Goal: Task Accomplishment & Management: Manage account settings

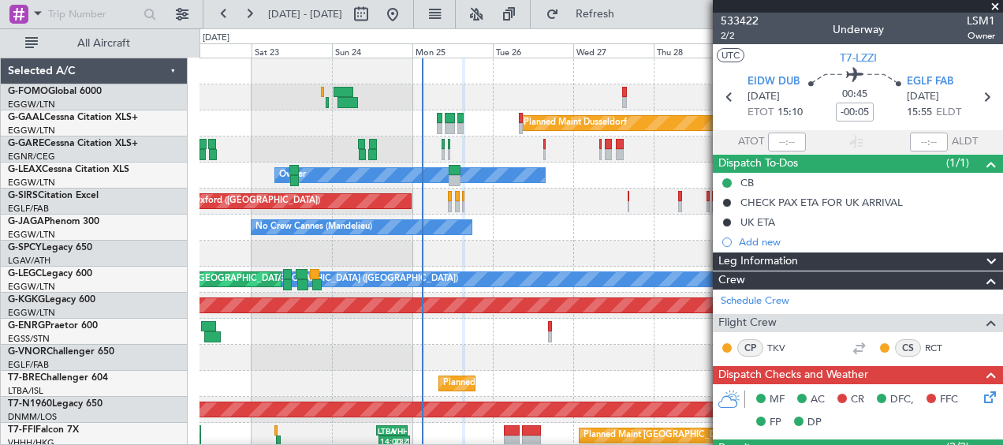
click at [993, 2] on span at bounding box center [995, 7] width 16 height 14
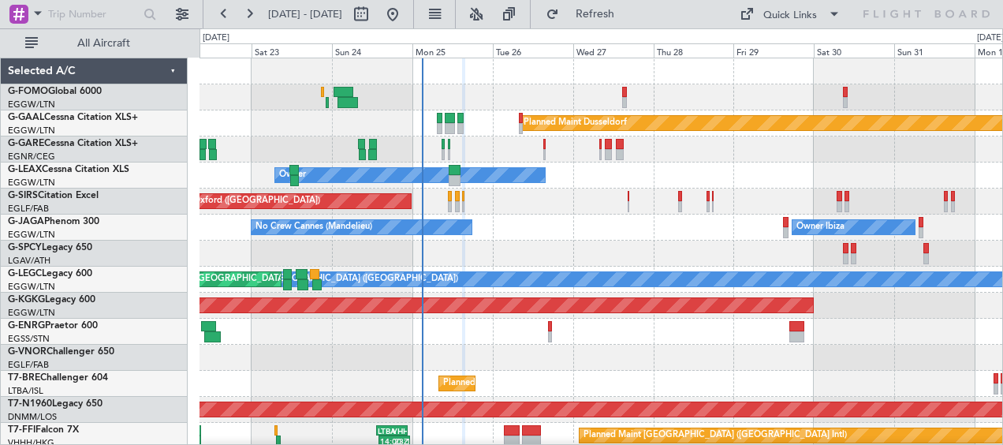
type input "0"
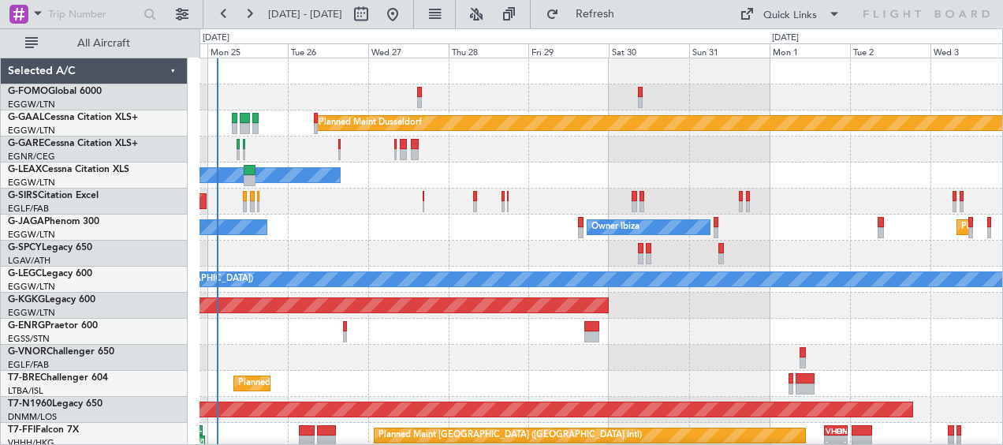
click at [471, 206] on div "Unplanned Maint Oxford ([GEOGRAPHIC_DATA])" at bounding box center [601, 201] width 803 height 26
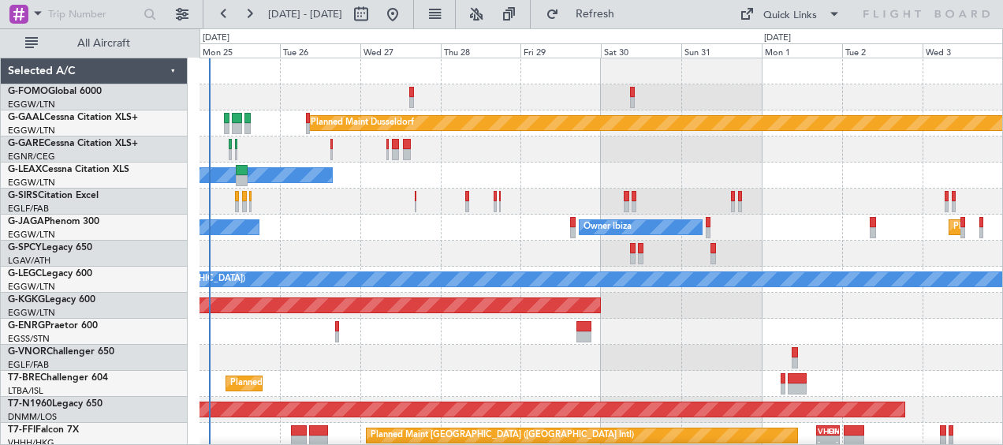
click at [609, 156] on div at bounding box center [601, 149] width 803 height 26
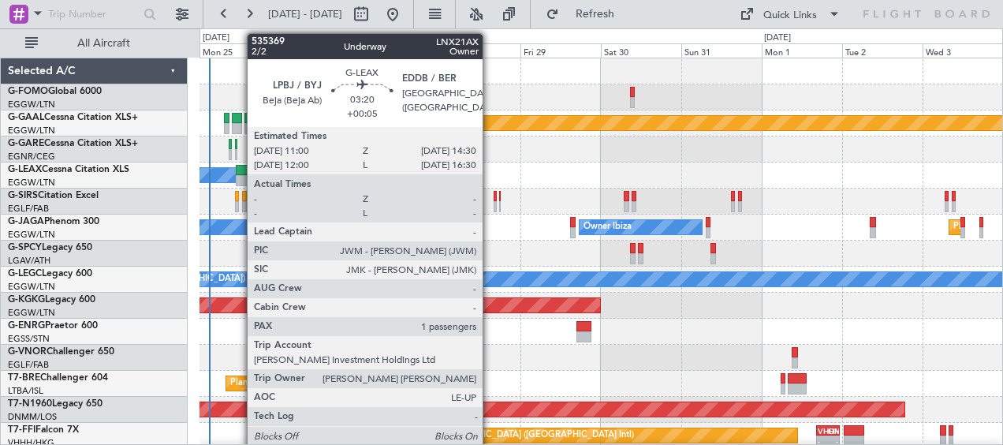
click at [240, 167] on div at bounding box center [242, 170] width 12 height 11
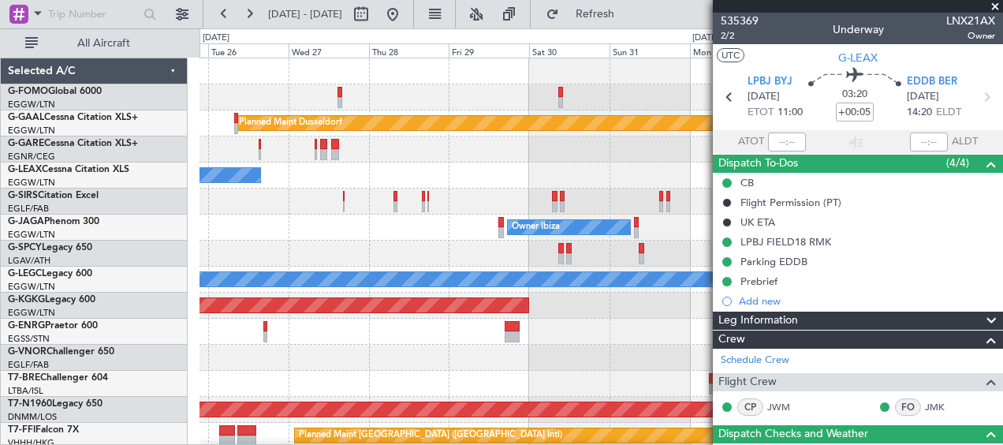
click at [513, 254] on div at bounding box center [601, 254] width 803 height 26
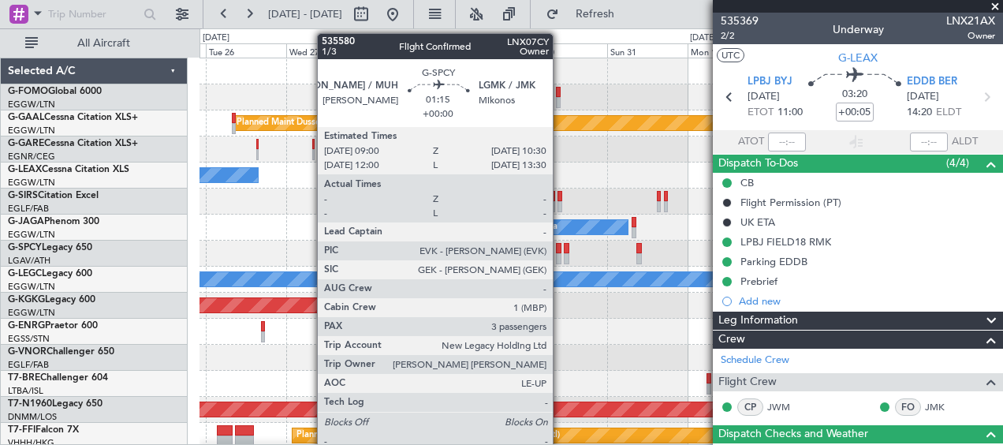
click at [560, 254] on div at bounding box center [559, 258] width 6 height 11
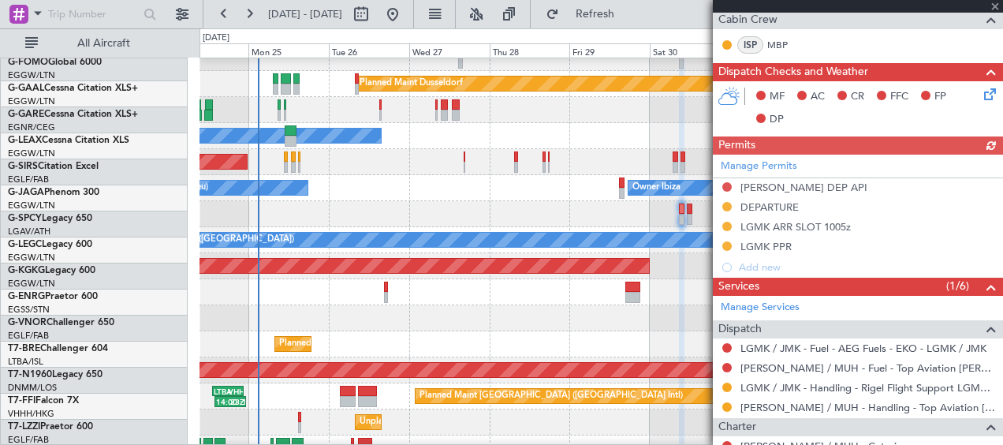
scroll to position [39, 0]
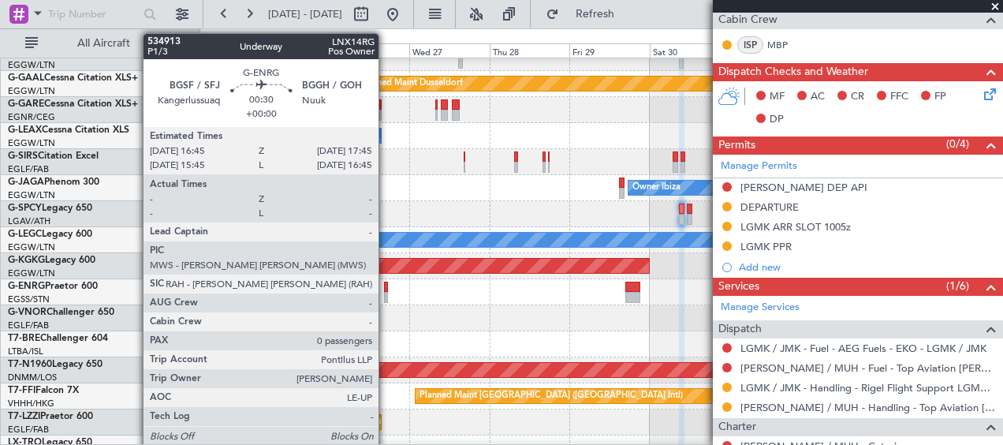
click at [386, 287] on div at bounding box center [386, 287] width 4 height 11
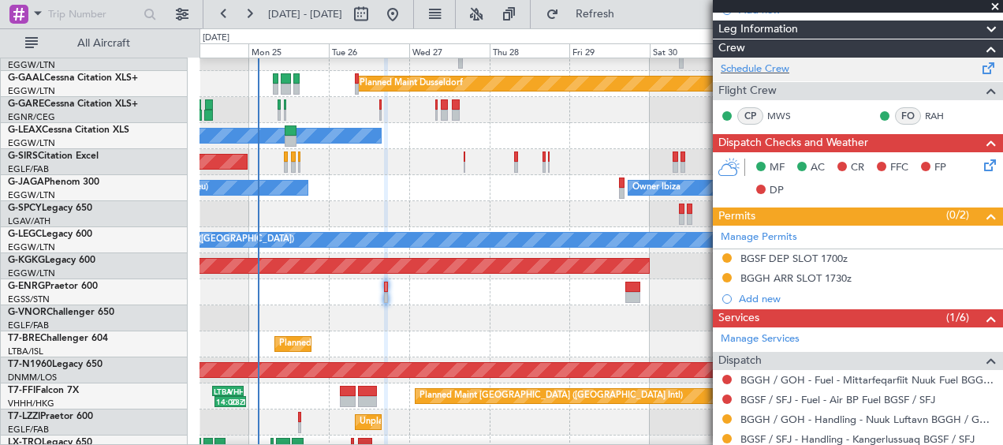
scroll to position [315, 0]
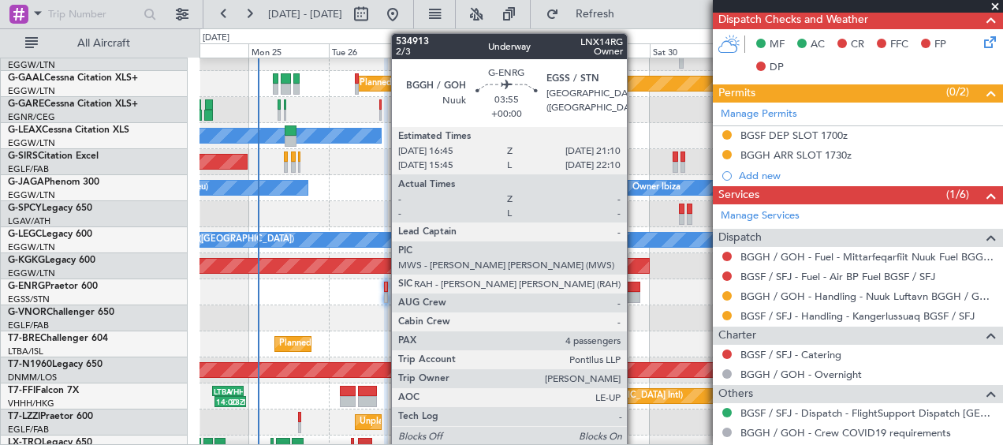
click at [634, 293] on div at bounding box center [632, 297] width 15 height 11
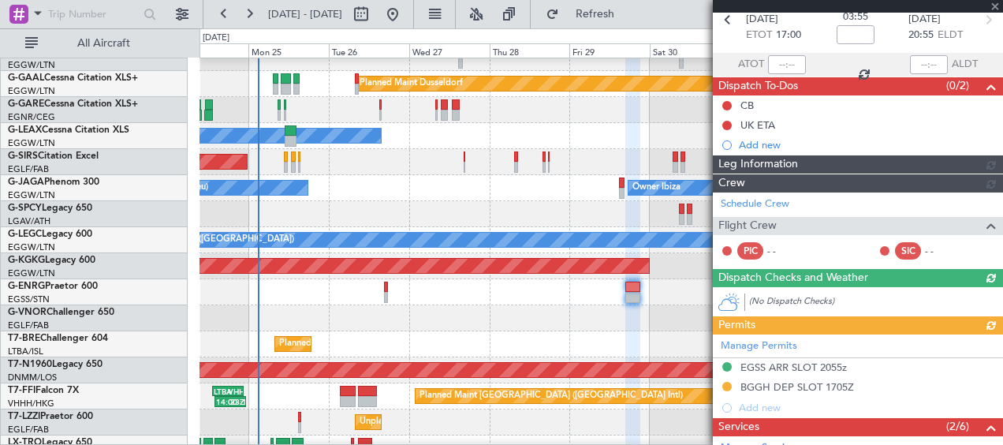
scroll to position [335, 0]
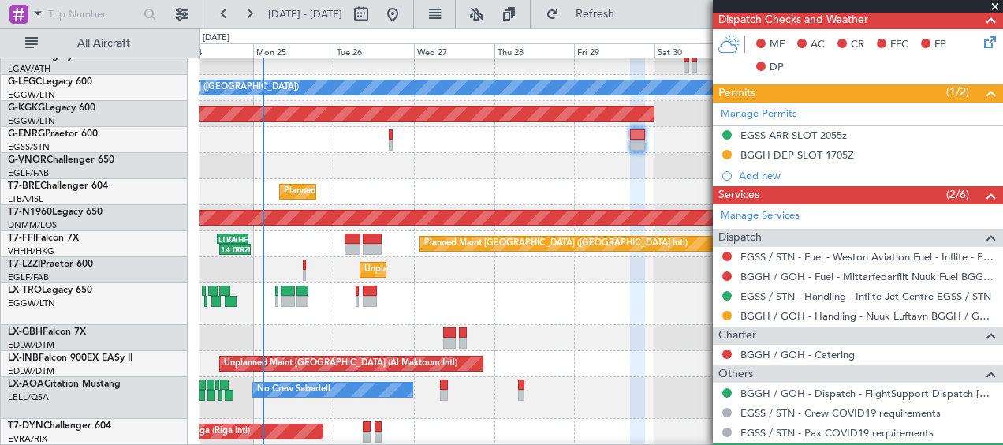
click at [435, 183] on div "Planned Maint Warsaw ([GEOGRAPHIC_DATA])" at bounding box center [601, 192] width 803 height 26
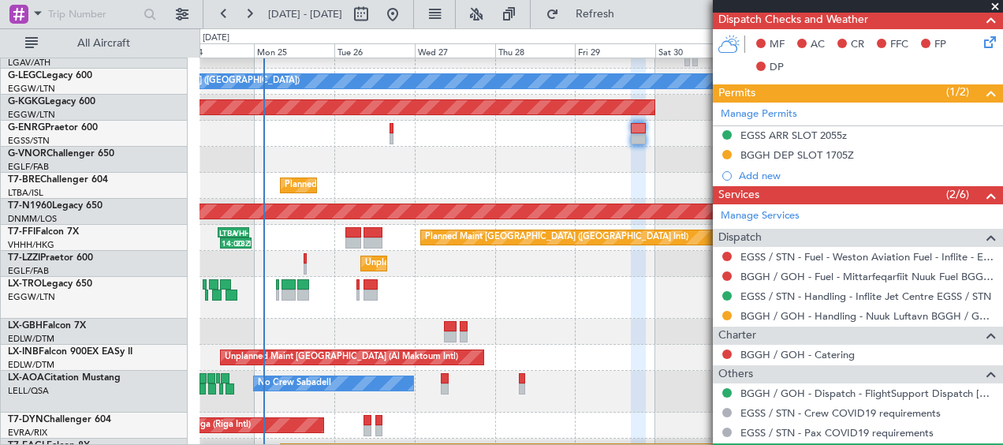
click at [994, 8] on span at bounding box center [995, 7] width 16 height 14
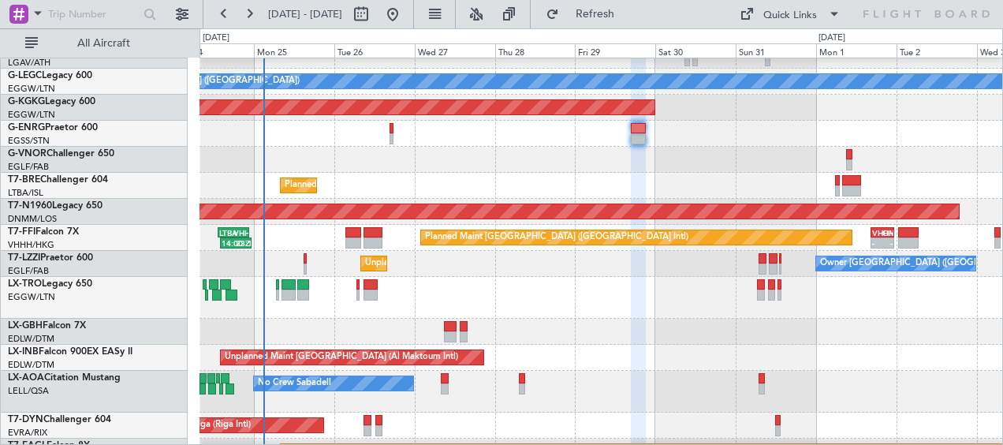
type input "0"
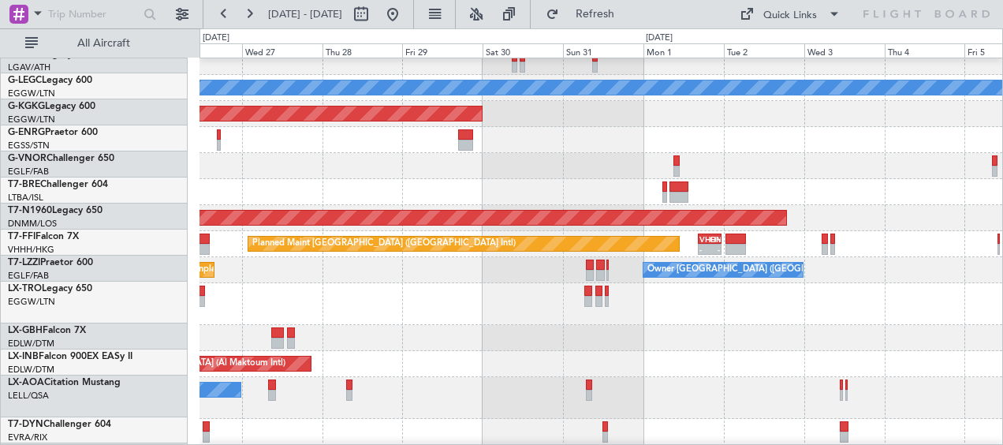
scroll to position [192, 0]
click at [740, 191] on div "Planned Maint Warsaw ([GEOGRAPHIC_DATA]) - - UAAA 09:00 Z LJLJ 16:15 Z" at bounding box center [601, 192] width 803 height 26
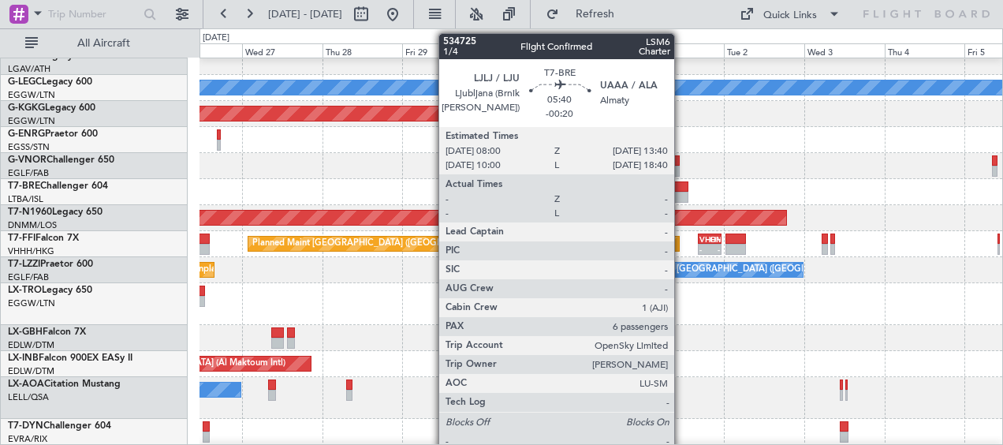
click at [681, 194] on div at bounding box center [680, 197] width 20 height 11
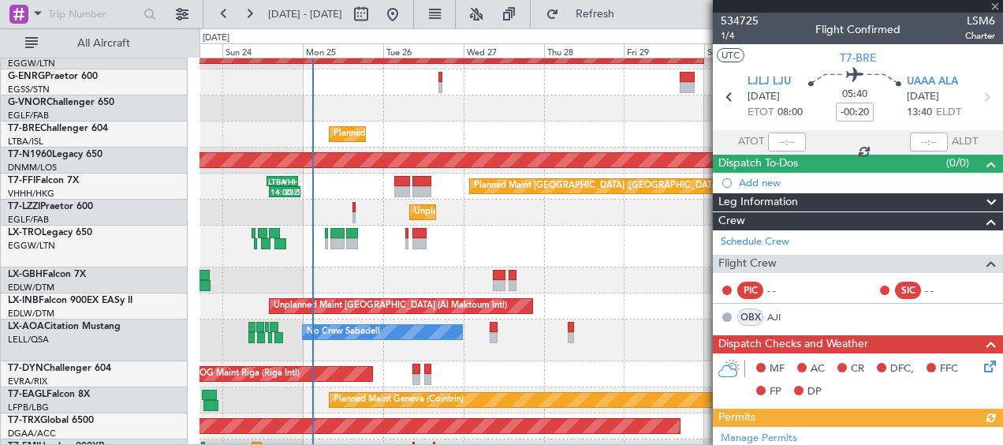
scroll to position [250, 0]
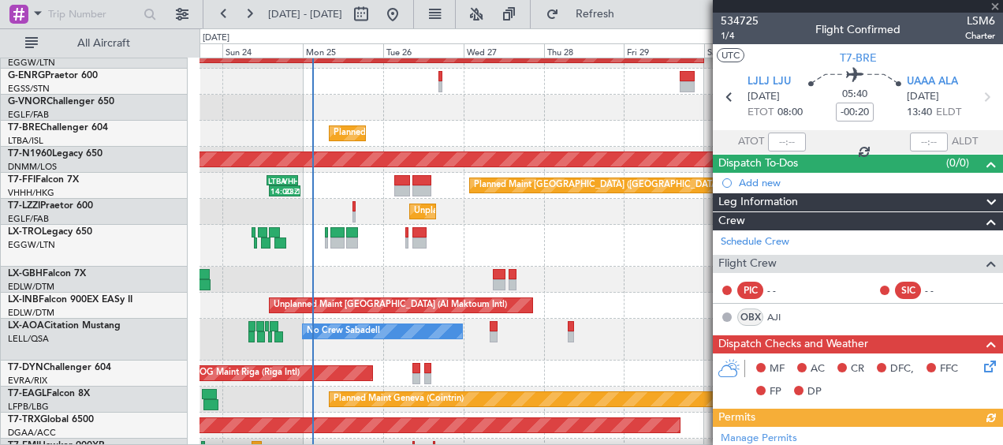
click at [630, 323] on div "No Crew Sabadell No Crew Sabadell" at bounding box center [601, 340] width 803 height 42
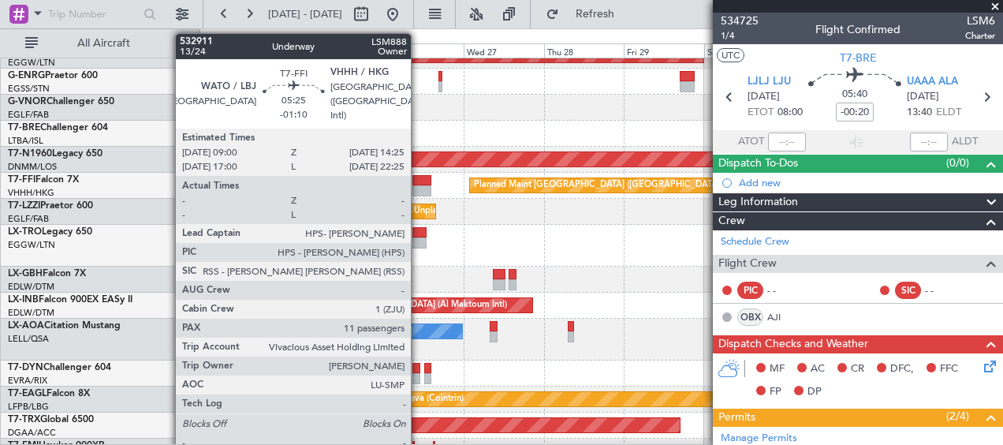
click at [418, 188] on div at bounding box center [421, 190] width 18 height 11
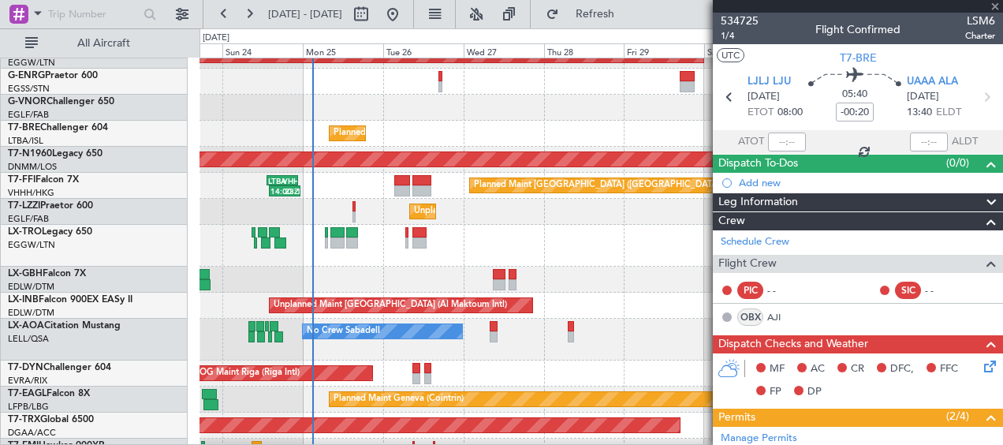
type input "-01:10"
type input "11"
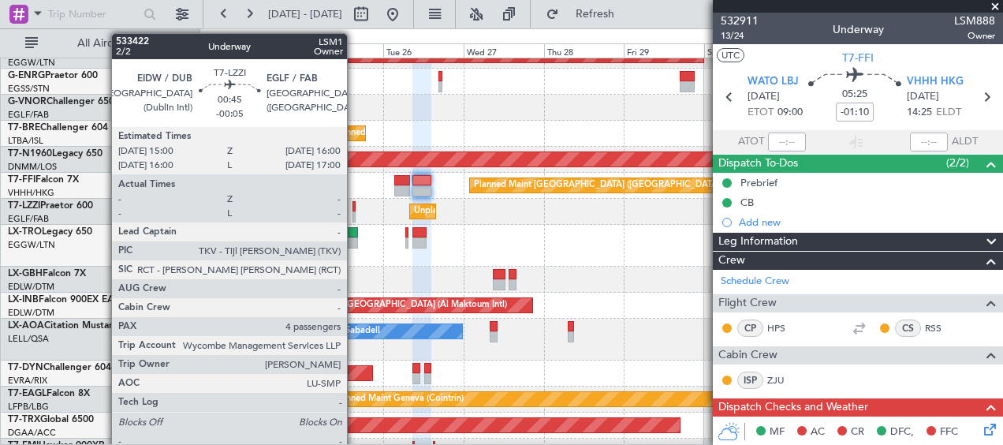
click at [355, 211] on div at bounding box center [354, 216] width 4 height 11
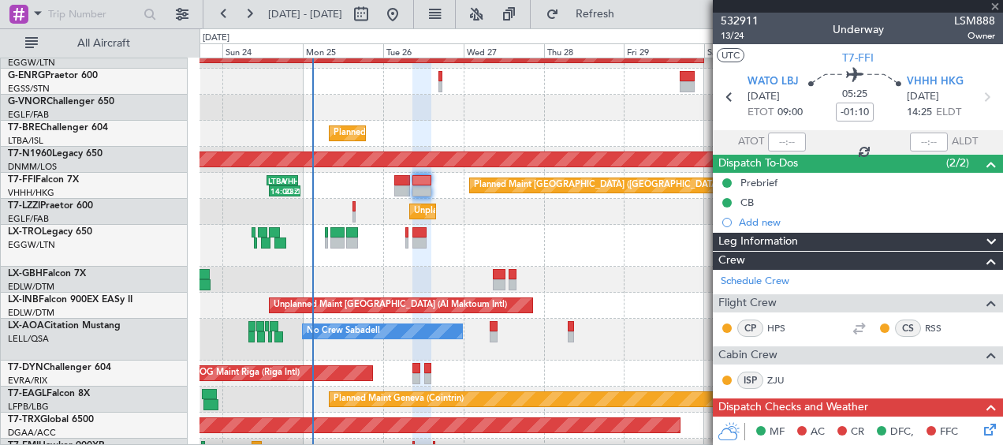
type input "-00:05"
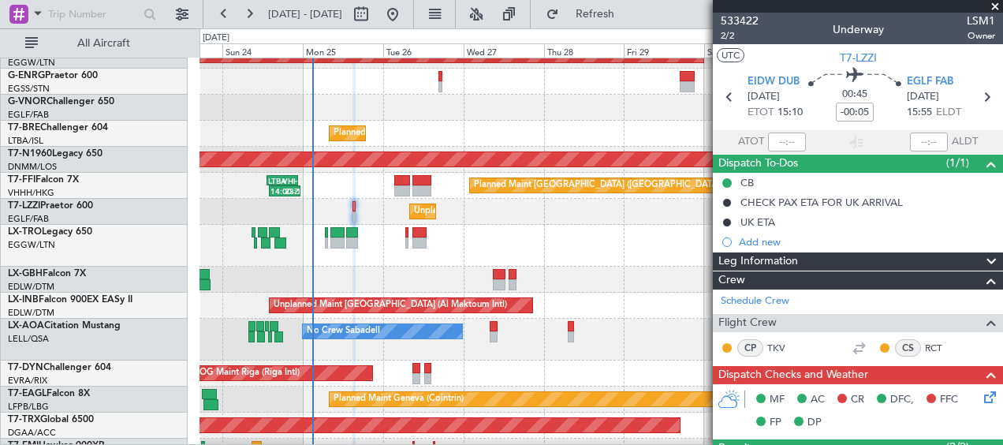
click at [999, 8] on span at bounding box center [995, 7] width 16 height 14
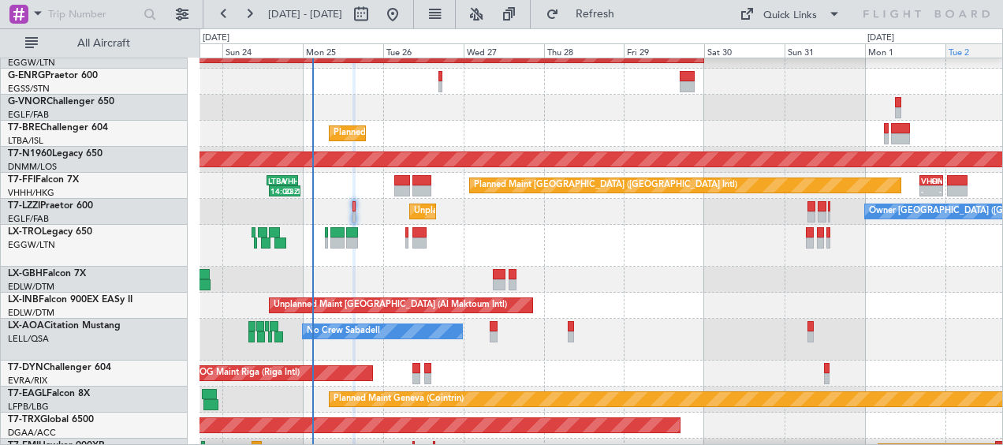
type input "0"
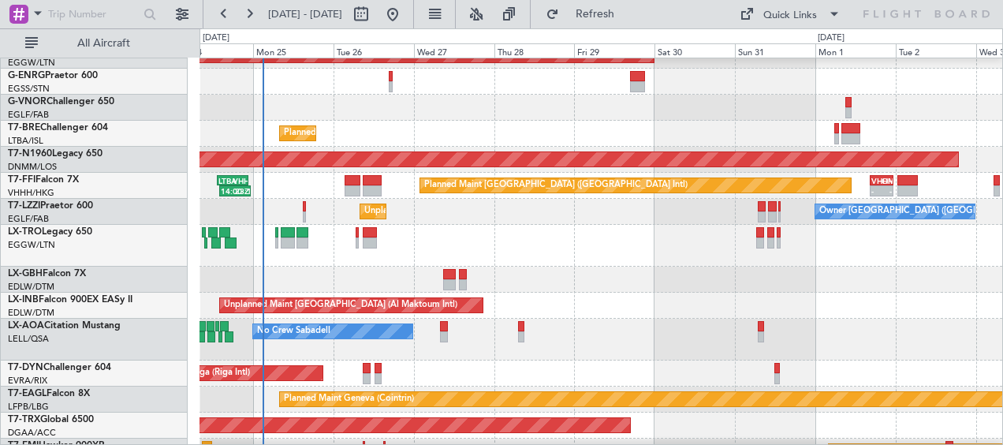
click at [681, 260] on div "Planned Maint [GEOGRAPHIC_DATA] ([GEOGRAPHIC_DATA])" at bounding box center [601, 246] width 803 height 42
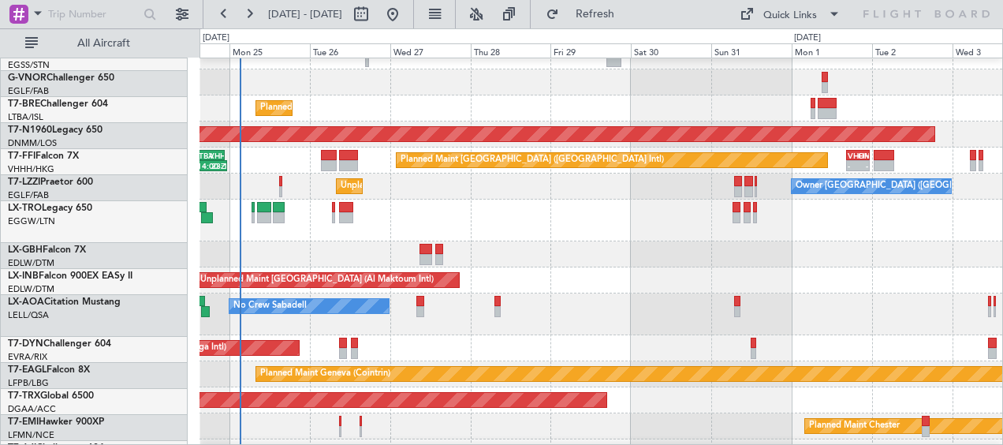
scroll to position [275, 0]
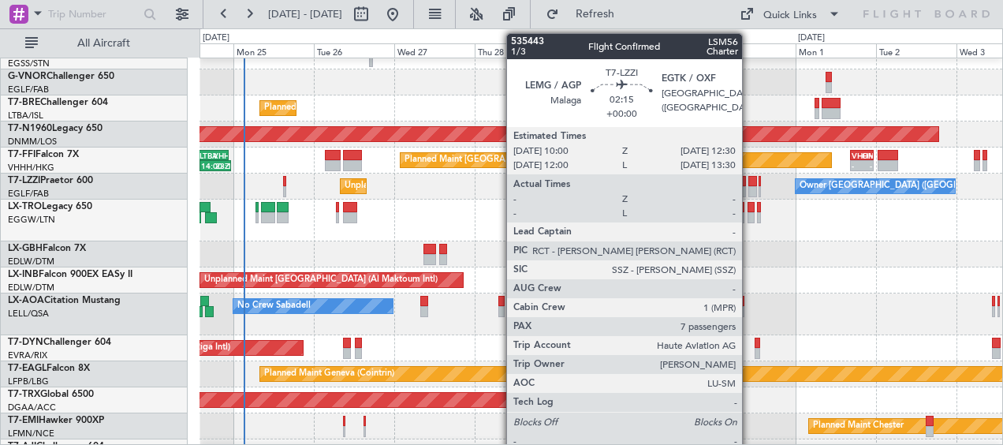
click at [749, 184] on div at bounding box center [752, 181] width 9 height 11
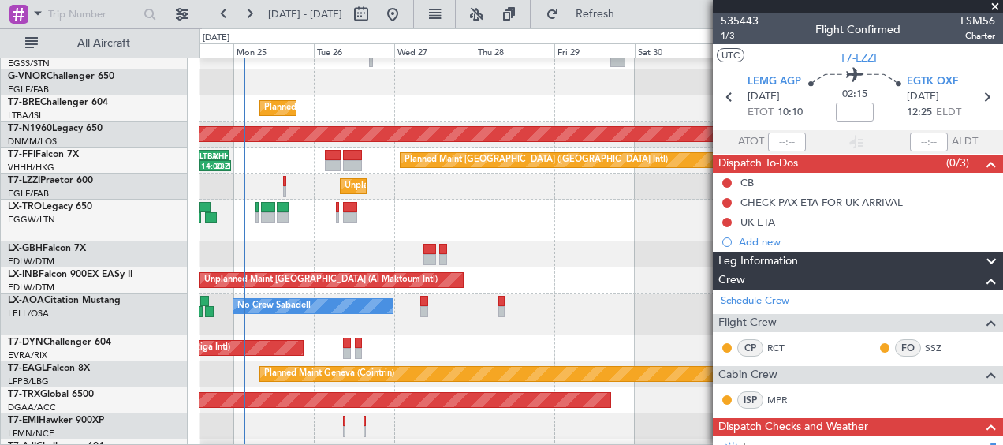
click at [994, 4] on span at bounding box center [995, 7] width 16 height 14
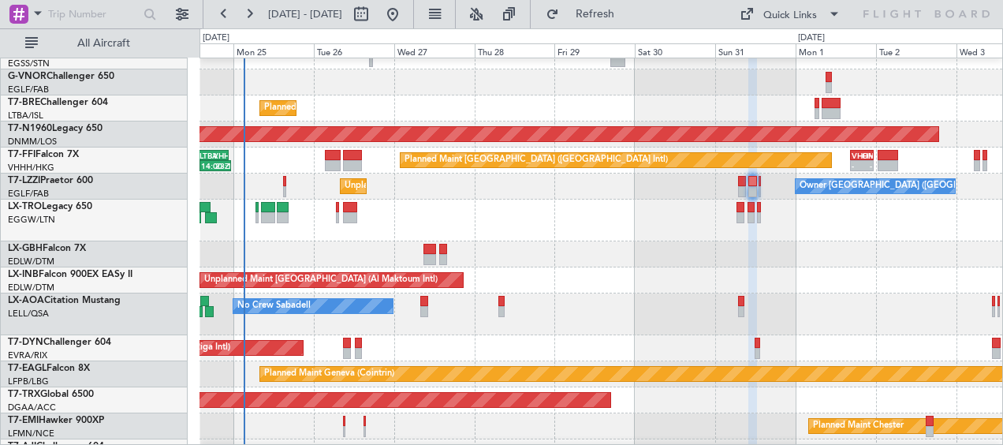
type input "0"
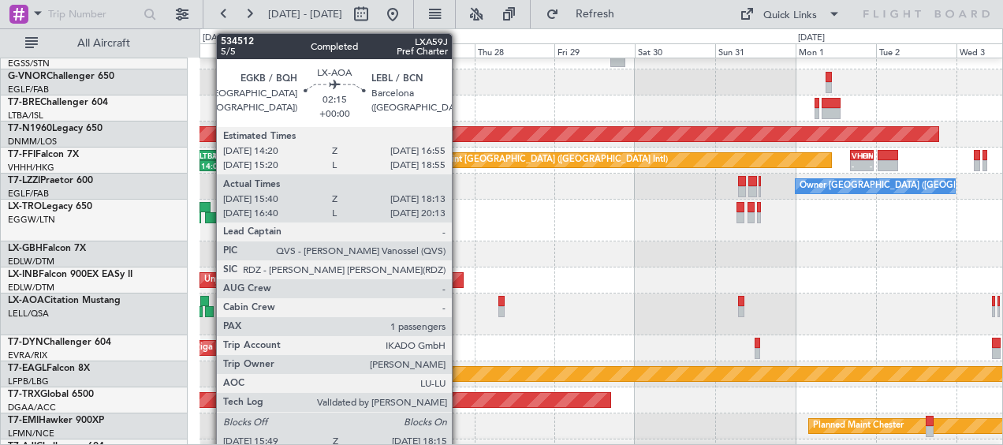
click at [208, 308] on div at bounding box center [209, 311] width 9 height 11
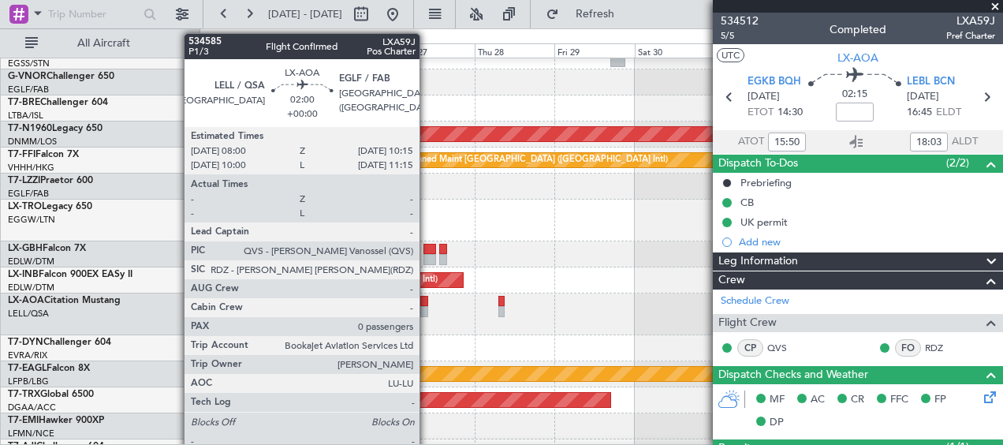
click at [427, 304] on div at bounding box center [424, 301] width 8 height 11
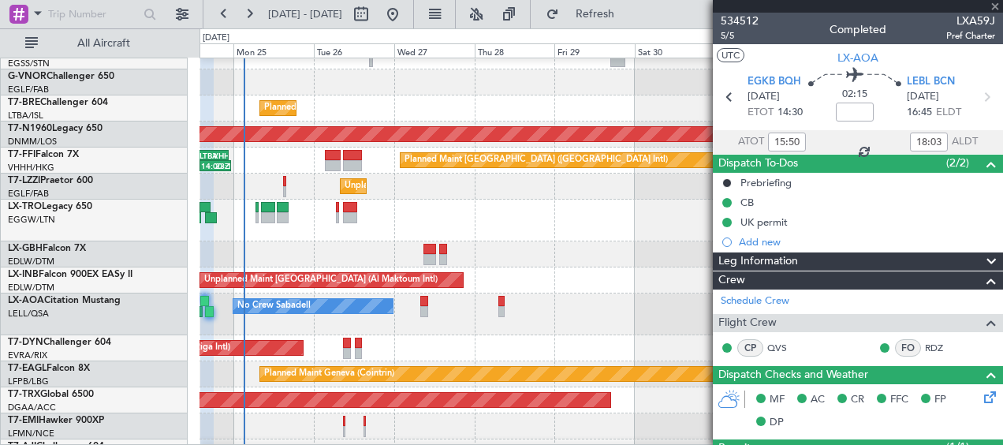
type input "0"
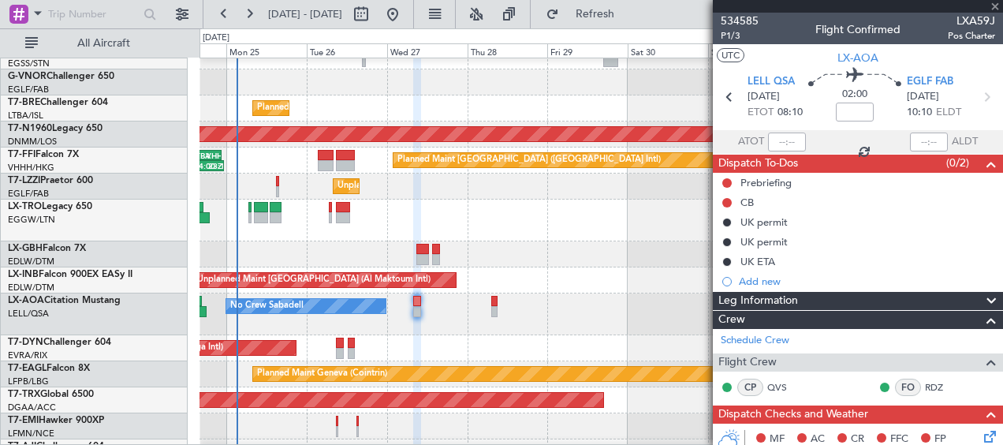
scroll to position [279, 0]
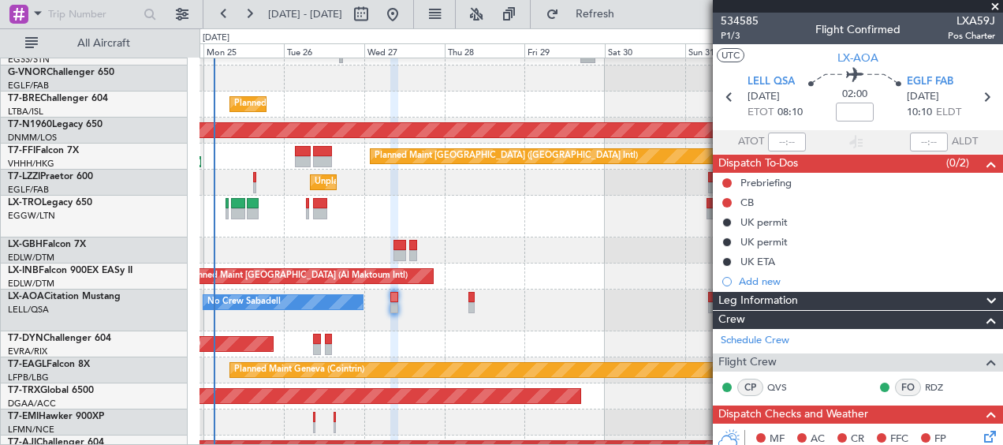
click at [597, 312] on div "No Crew Sabadell" at bounding box center [601, 310] width 803 height 42
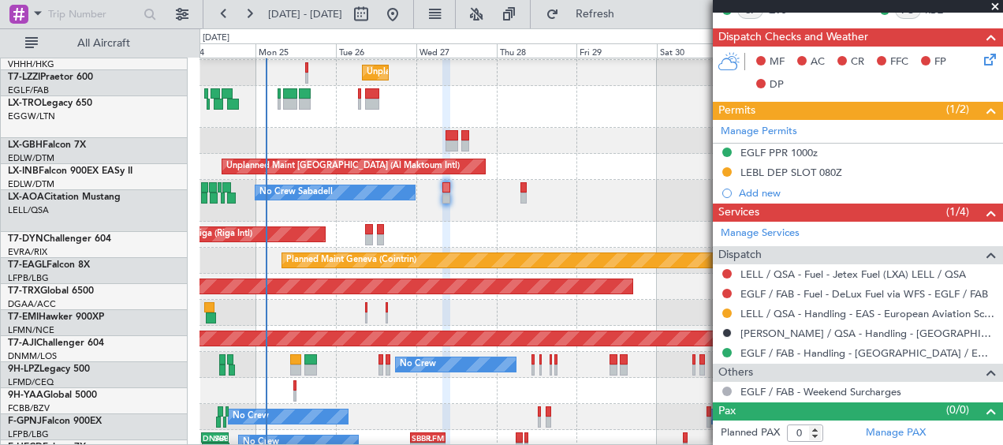
scroll to position [390, 0]
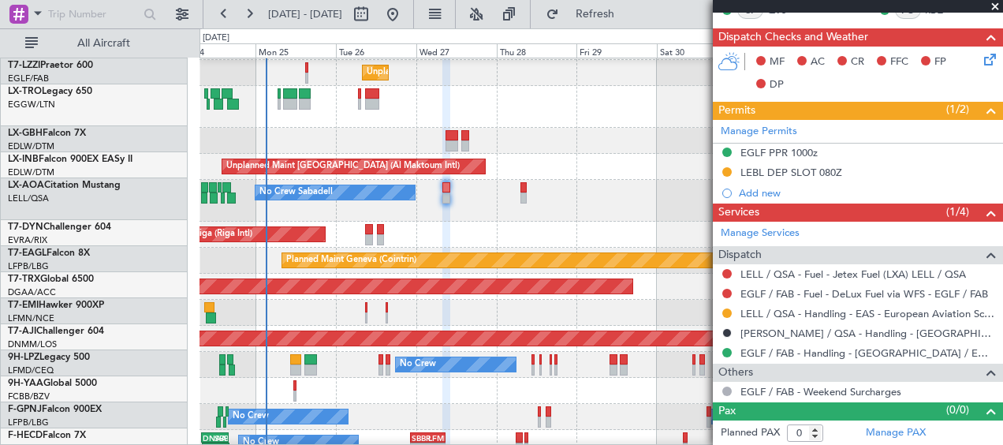
click at [582, 225] on div "AOG Maint Riga (Riga Intl) Planned Maint [GEOGRAPHIC_DATA]-[GEOGRAPHIC_DATA]" at bounding box center [601, 235] width 803 height 26
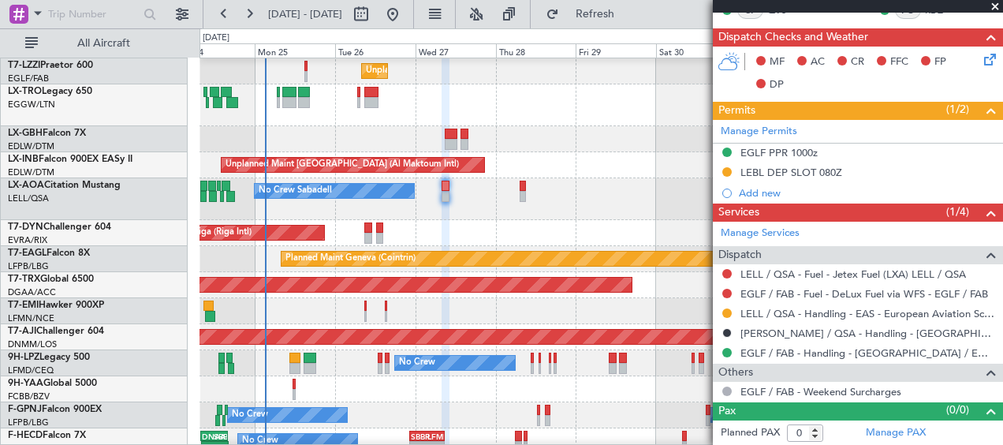
scroll to position [469, 0]
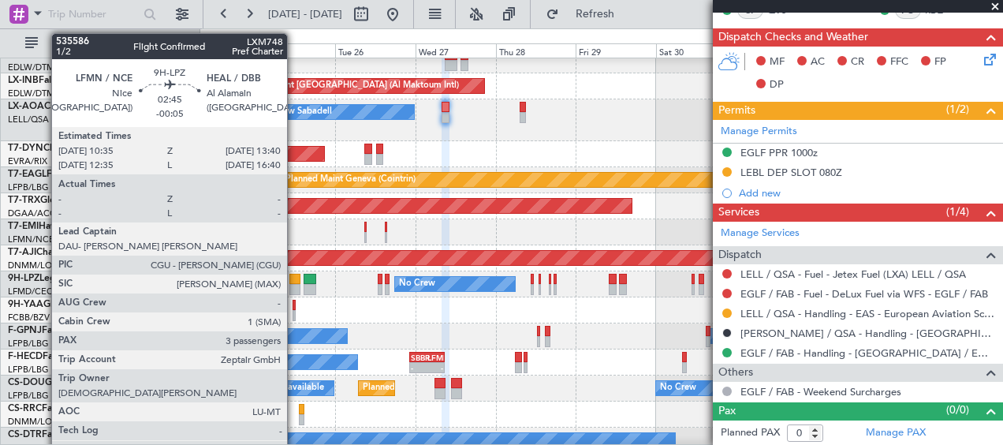
click at [294, 285] on div at bounding box center [294, 289] width 11 height 11
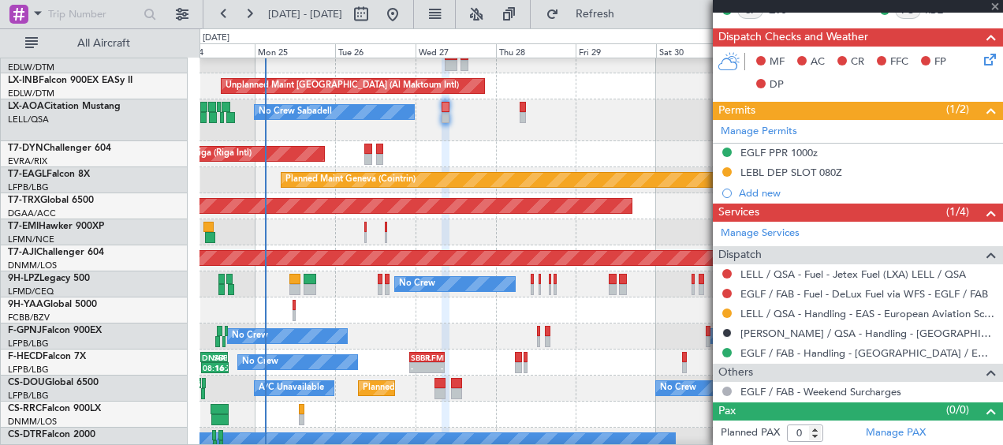
type input "-00:05"
type input "3"
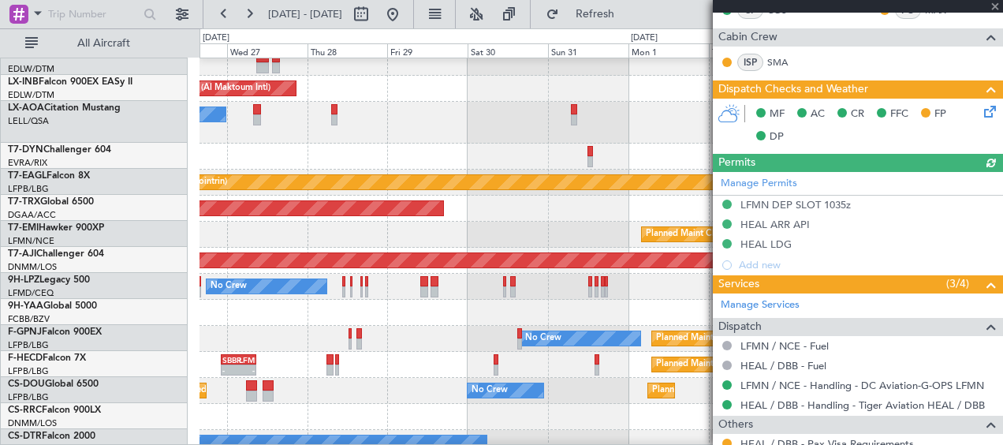
scroll to position [467, 0]
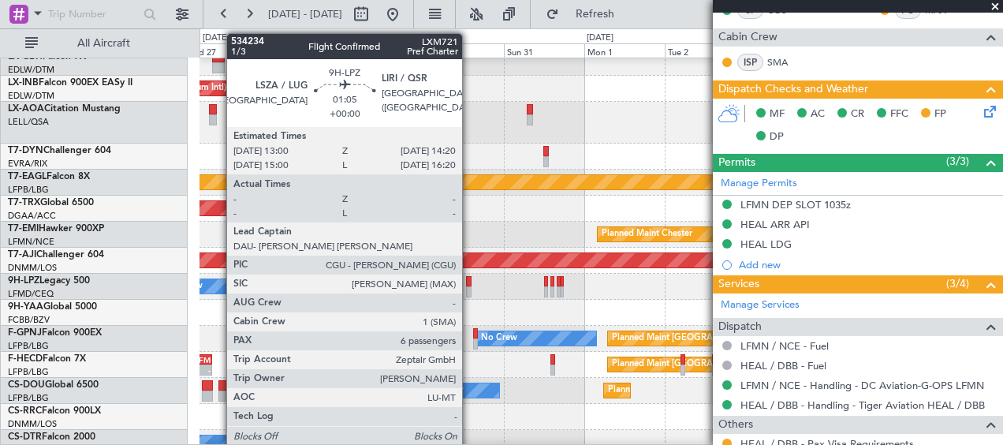
click at [469, 294] on div at bounding box center [468, 291] width 5 height 11
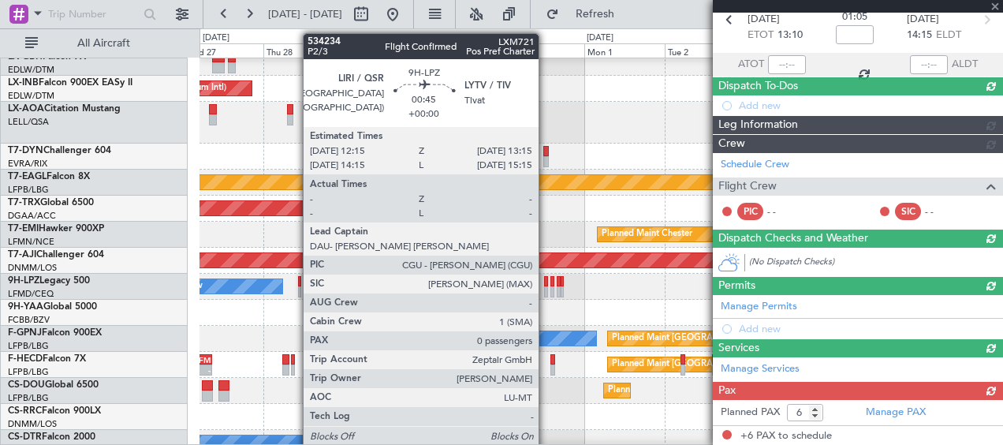
click at [546, 293] on div at bounding box center [546, 291] width 4 height 11
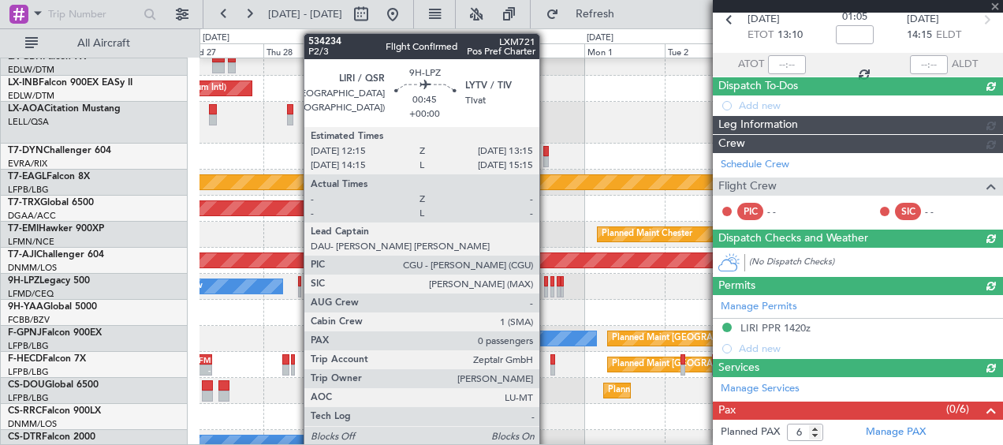
scroll to position [436, 0]
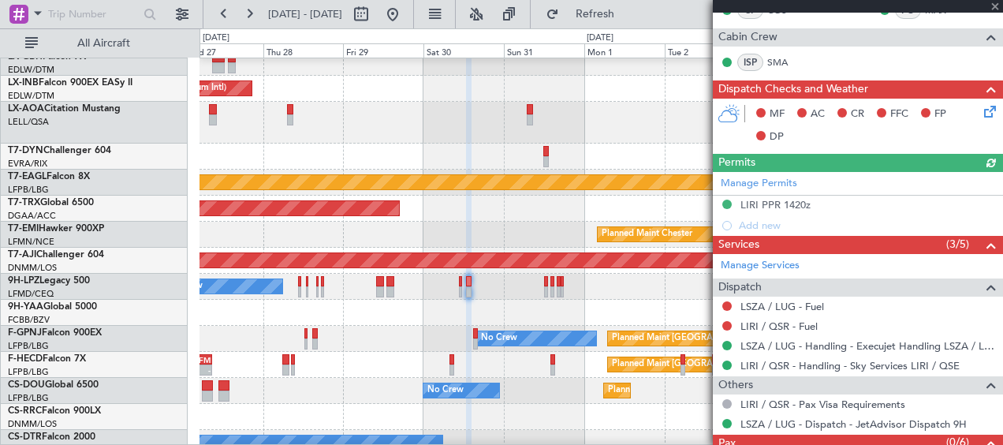
type input "0"
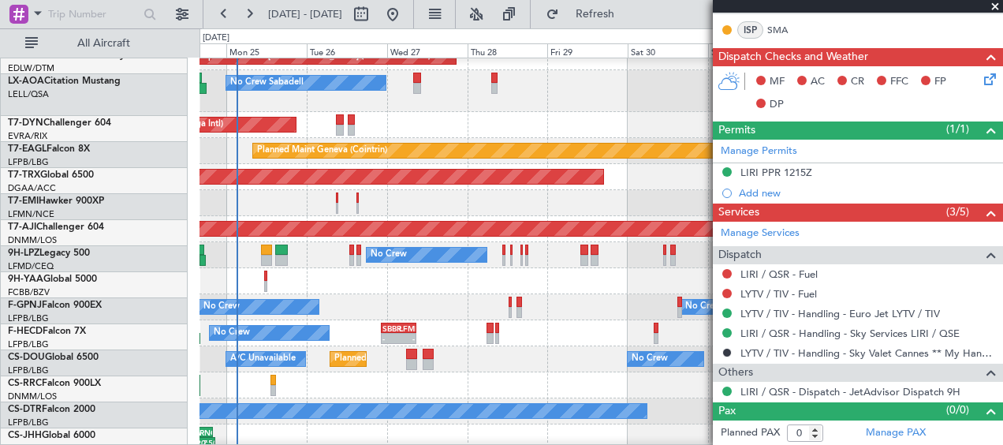
scroll to position [498, 0]
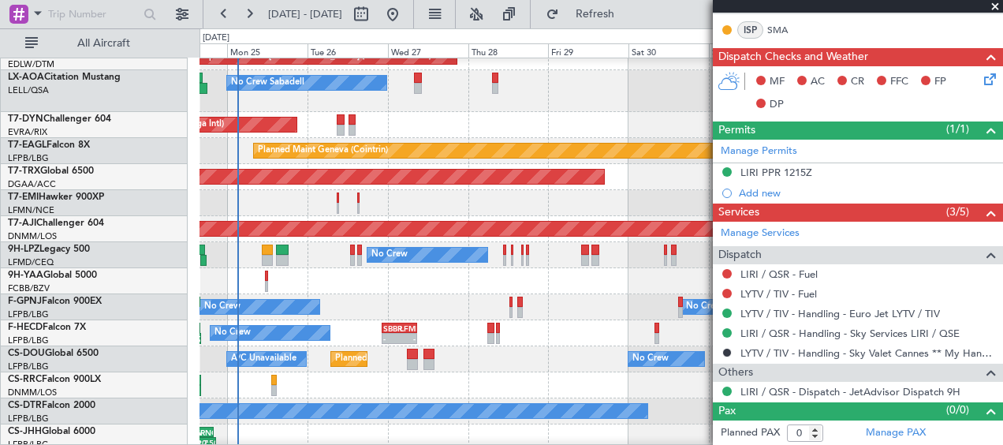
click at [546, 293] on div "Unplanned Maint [GEOGRAPHIC_DATA] (Al Maktoum Intl) No Crew Sabadell AOG Maint …" at bounding box center [601, 18] width 803 height 916
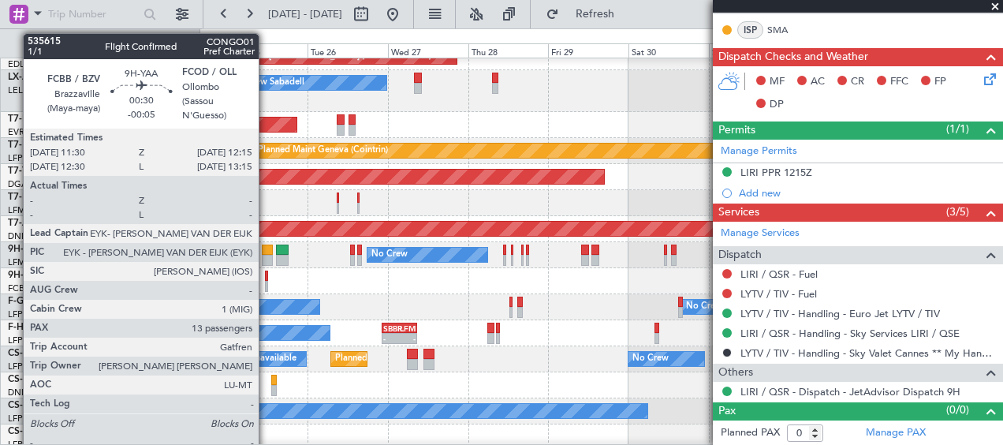
click at [267, 283] on div at bounding box center [266, 286] width 3 height 11
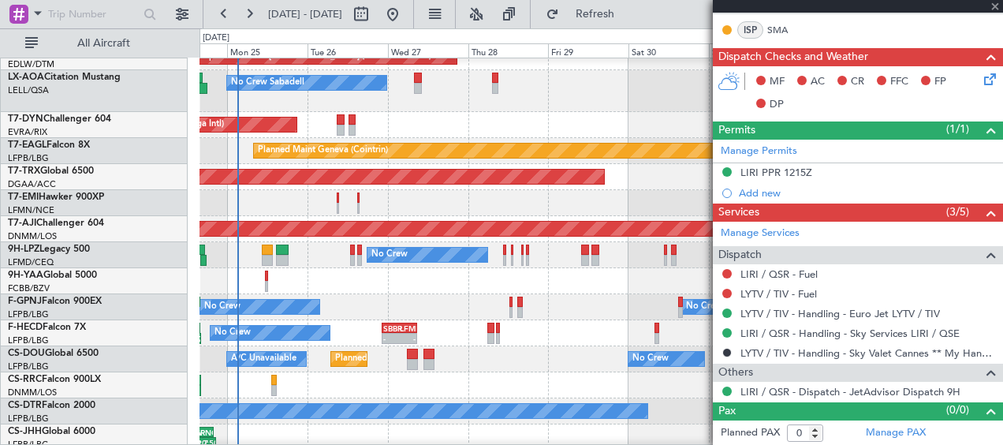
type input "-00:05"
type input "13"
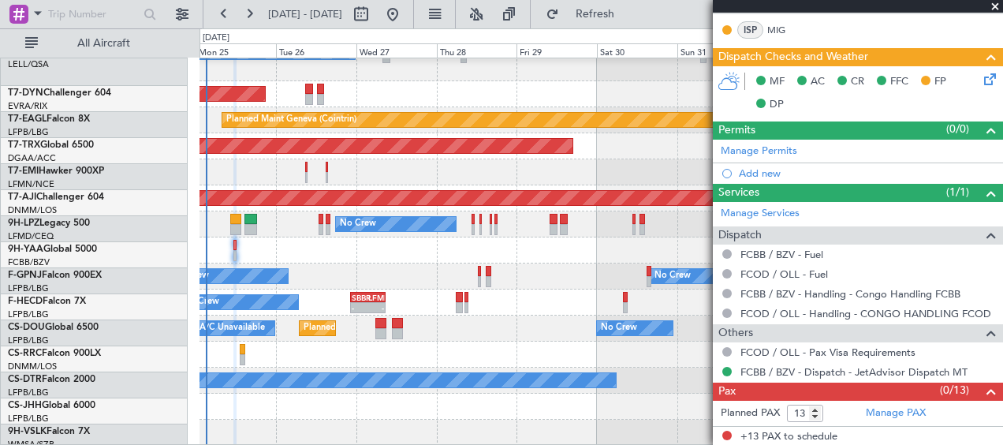
scroll to position [529, 0]
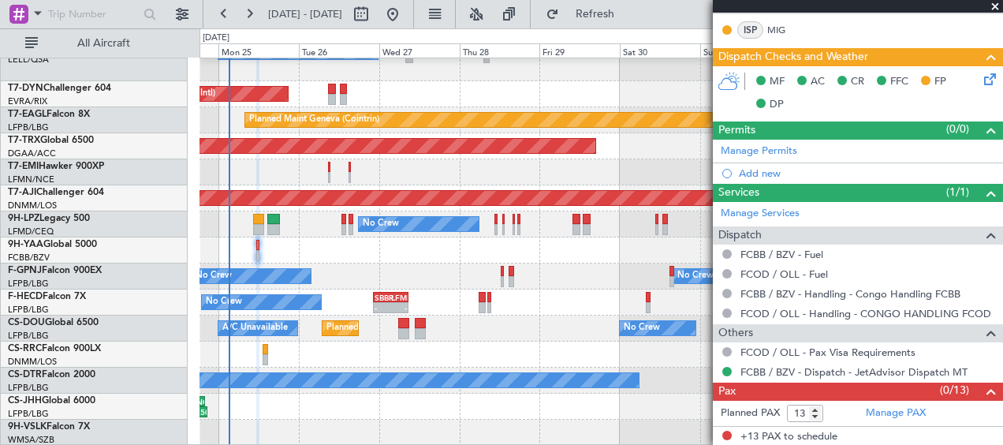
click at [613, 291] on div "Planned Maint [GEOGRAPHIC_DATA] ([GEOGRAPHIC_DATA]) - - SBBR 22:30 Z LFMN 08:55…" at bounding box center [601, 302] width 803 height 26
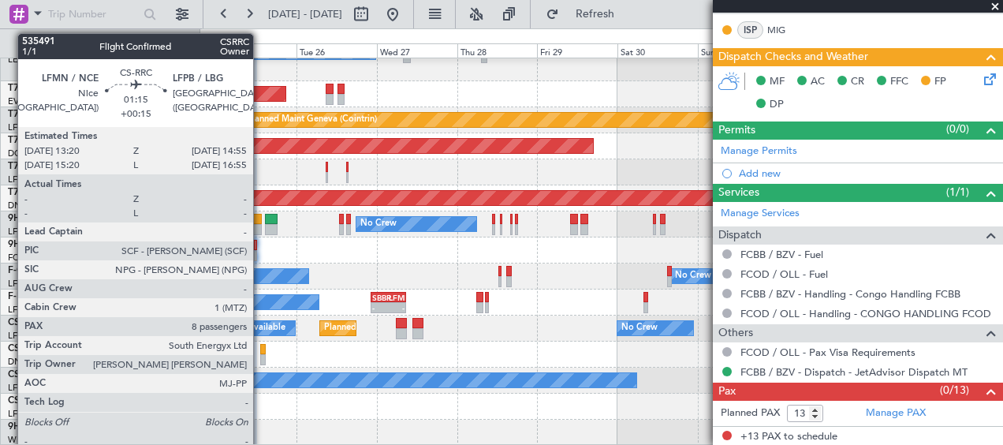
click at [260, 358] on div at bounding box center [263, 359] width 6 height 11
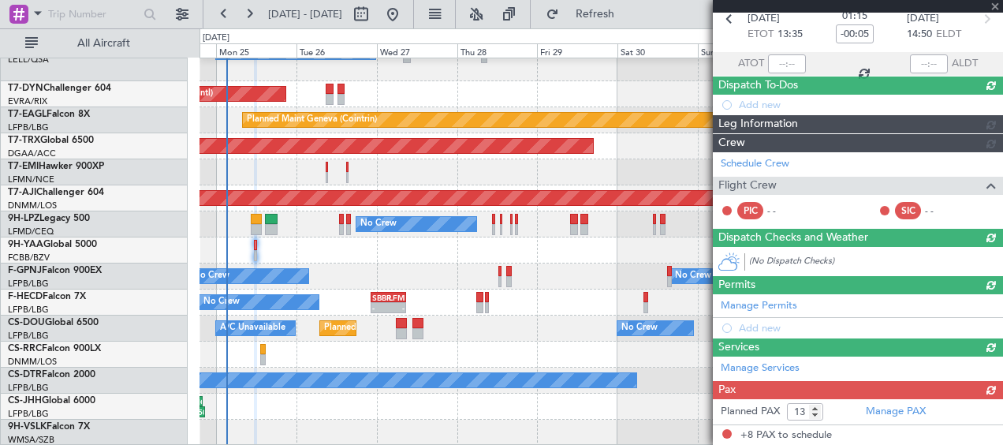
type input "+00:15"
type input "8"
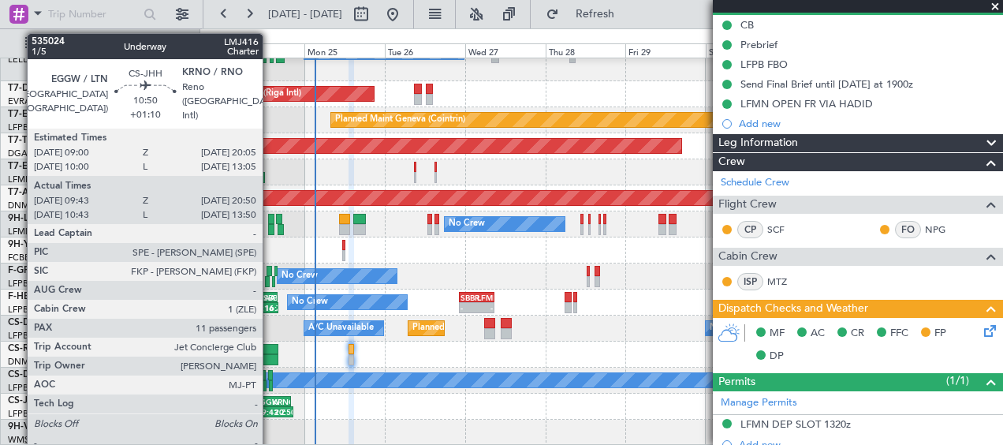
click at [270, 403] on div "EGGW" at bounding box center [263, 401] width 17 height 9
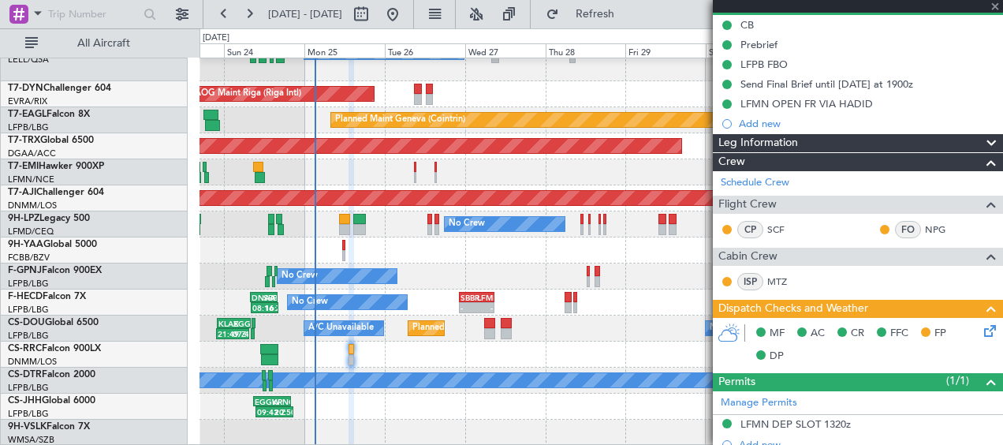
type input "+01:10"
type input "09:53"
type input "20:45"
type input "11"
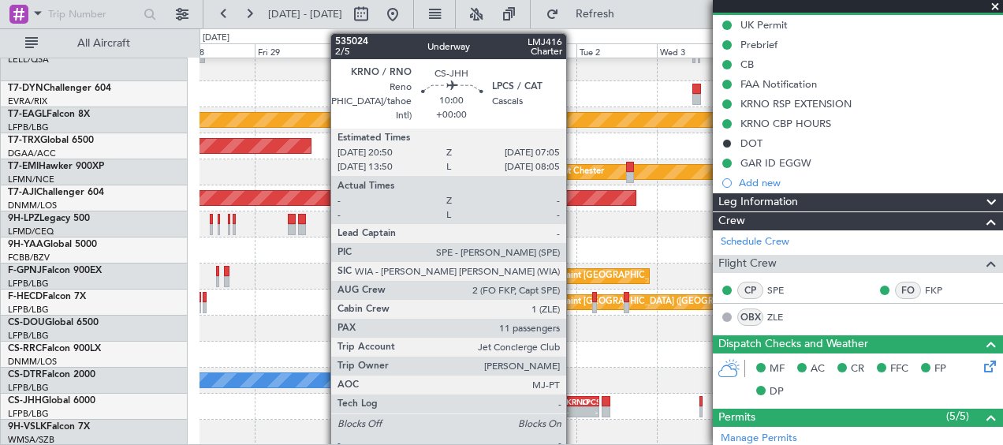
click at [573, 405] on div "KRNO" at bounding box center [574, 401] width 16 height 9
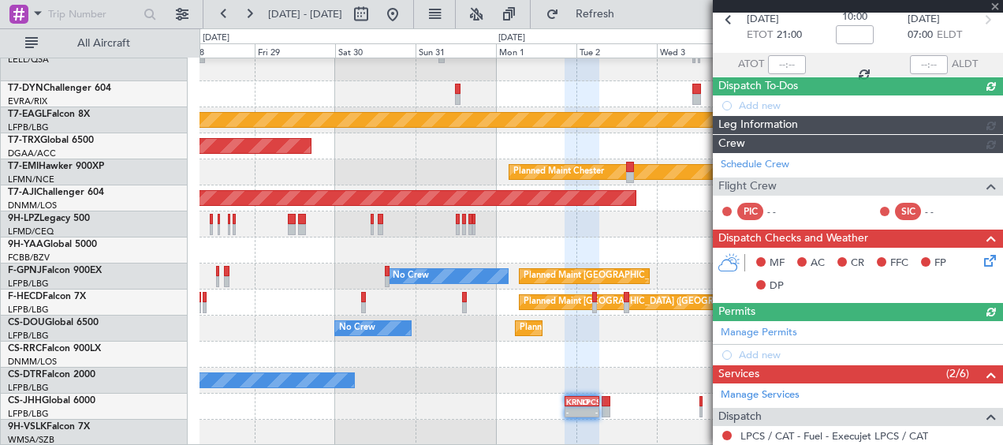
scroll to position [158, 0]
